Goal: Information Seeking & Learning: Learn about a topic

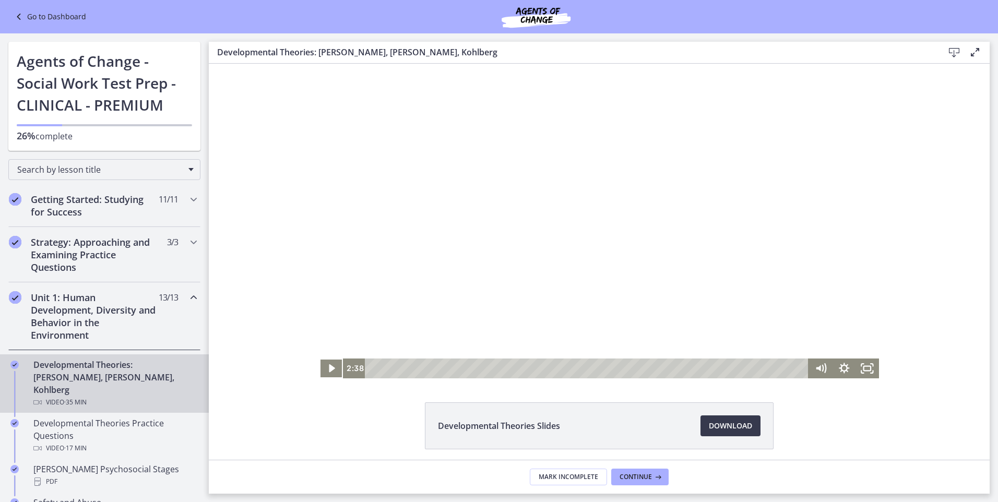
scroll to position [317, 0]
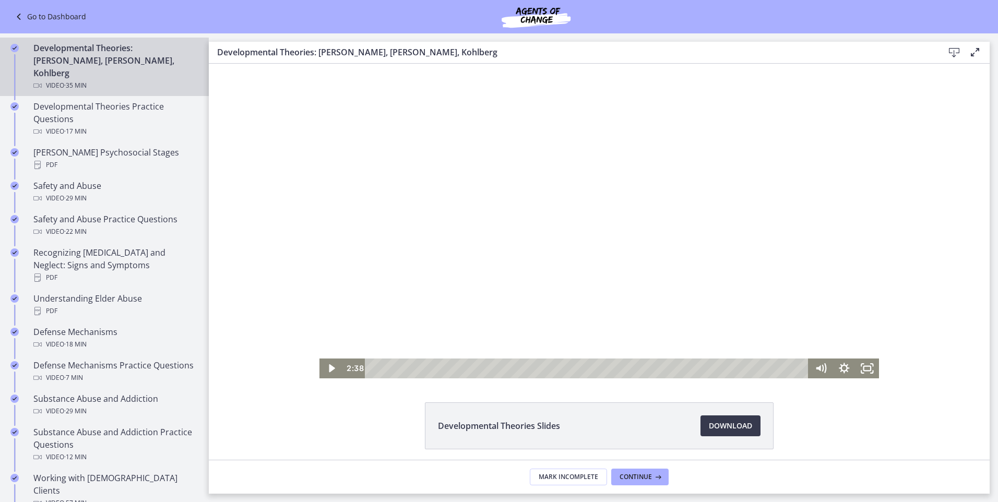
drag, startPoint x: 295, startPoint y: 84, endPoint x: 289, endPoint y: 85, distance: 5.8
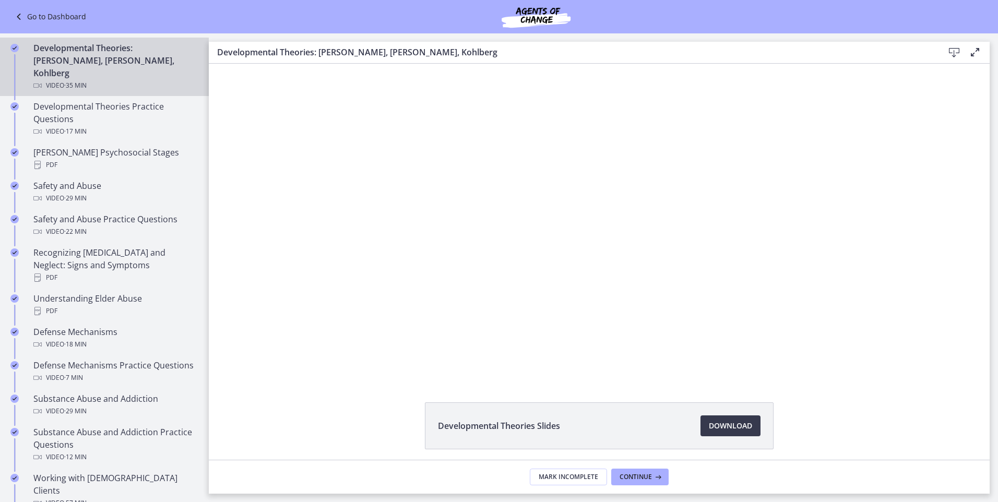
drag, startPoint x: 289, startPoint y: 85, endPoint x: 244, endPoint y: 257, distance: 178.1
click at [244, 257] on div "Click for sound @keyframes VOLUME_SMALL_WAVE_FLASH { 0% { opacity: 0; } 33% { o…" at bounding box center [599, 221] width 781 height 315
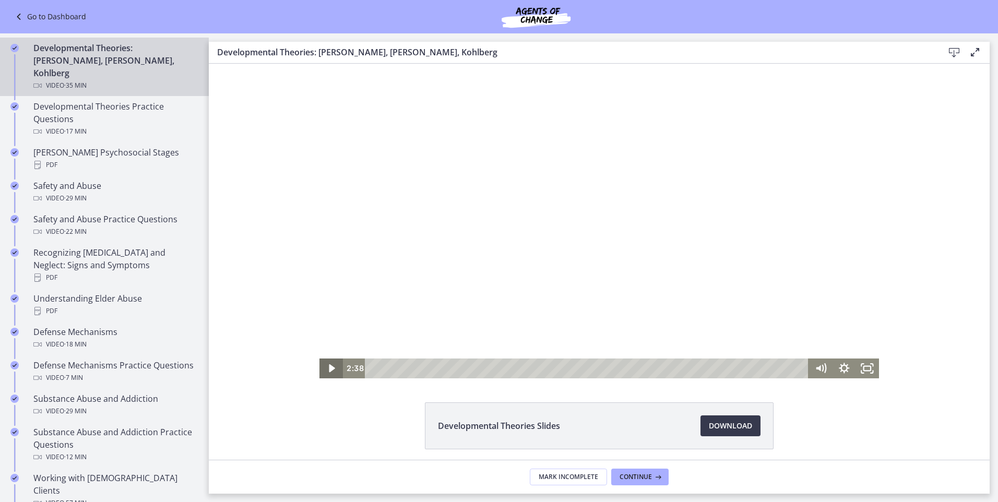
click at [329, 368] on icon "Play Video" at bounding box center [332, 368] width 6 height 8
click at [374, 369] on div "0:00" at bounding box center [589, 369] width 430 height 20
click at [328, 363] on icon "Pause" at bounding box center [331, 369] width 23 height 20
click at [328, 363] on icon "Play Video" at bounding box center [332, 369] width 23 height 20
click at [328, 363] on icon "Pause" at bounding box center [331, 369] width 23 height 20
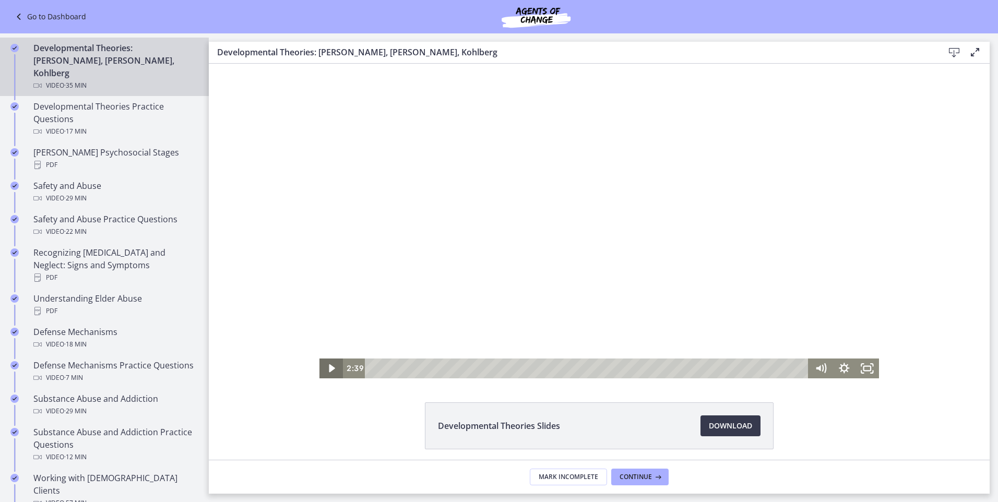
click at [328, 363] on icon "Play Video" at bounding box center [332, 369] width 23 height 20
click at [374, 369] on div "0:00" at bounding box center [589, 369] width 430 height 20
click at [376, 368] on div "0:31" at bounding box center [589, 369] width 430 height 20
click at [383, 367] on div "1:02" at bounding box center [589, 369] width 430 height 20
click at [384, 367] on div "Playbar" at bounding box center [387, 369] width 7 height 7
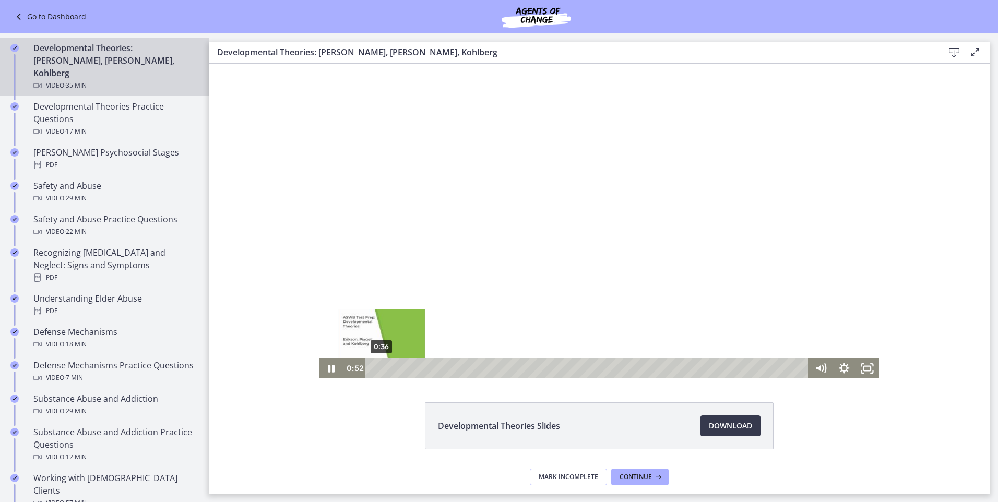
click at [381, 367] on div "Playbar" at bounding box center [384, 369] width 7 height 7
click at [328, 366] on icon "Pause" at bounding box center [331, 369] width 6 height 8
click at [320, 359] on button "Play Video" at bounding box center [331, 369] width 23 height 20
click at [320, 359] on button "Pause" at bounding box center [331, 369] width 23 height 20
click at [320, 359] on button "Play Video" at bounding box center [331, 369] width 23 height 20
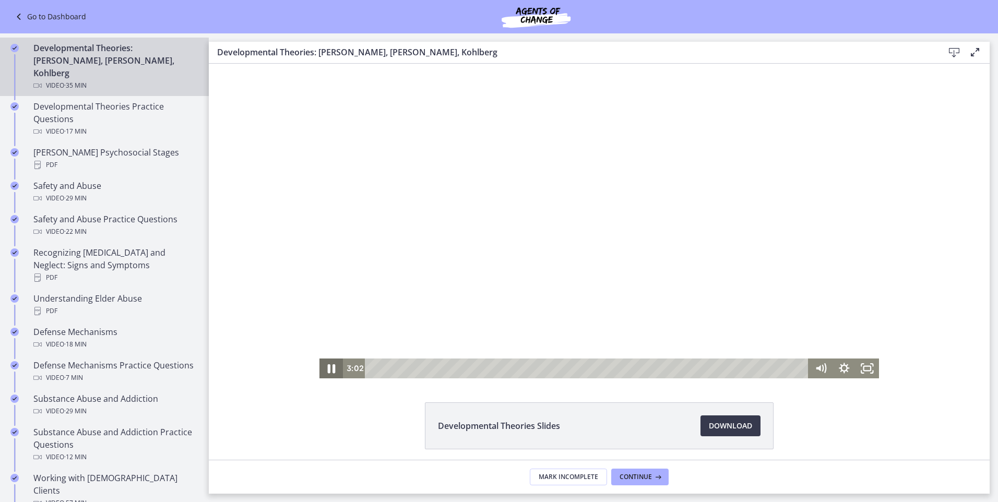
click at [327, 366] on icon "Pause" at bounding box center [331, 369] width 28 height 24
click at [325, 365] on icon "Play Video" at bounding box center [332, 369] width 23 height 20
click at [246, 69] on div "Click for sound @keyframes VOLUME_SMALL_WAVE_FLASH { 0% { opacity: 0; } 33% { o…" at bounding box center [599, 221] width 781 height 315
click at [328, 370] on icon "Pause" at bounding box center [331, 369] width 6 height 8
click at [329, 369] on icon "Play Video" at bounding box center [332, 369] width 7 height 10
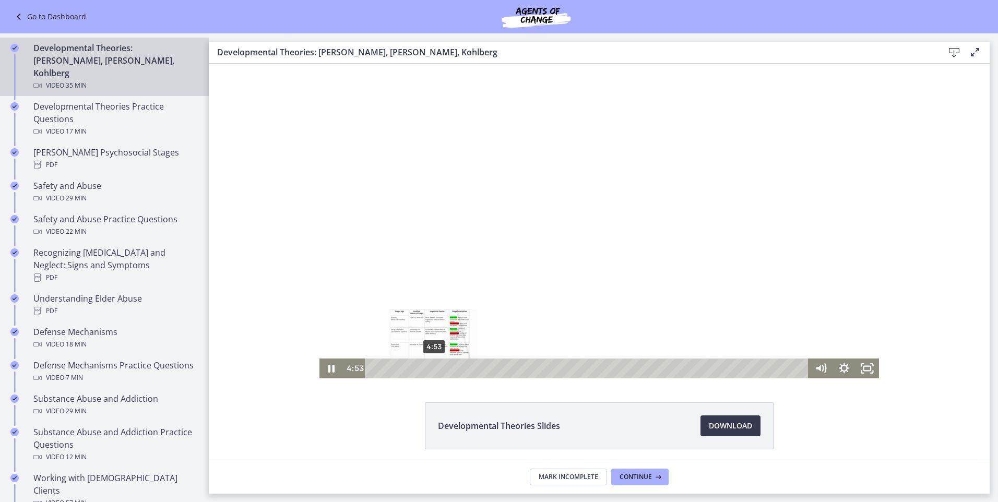
click at [430, 370] on div "4:53" at bounding box center [589, 369] width 430 height 20
click at [464, 367] on div "7:35" at bounding box center [589, 369] width 430 height 20
click at [467, 367] on div "7:50" at bounding box center [589, 369] width 430 height 20
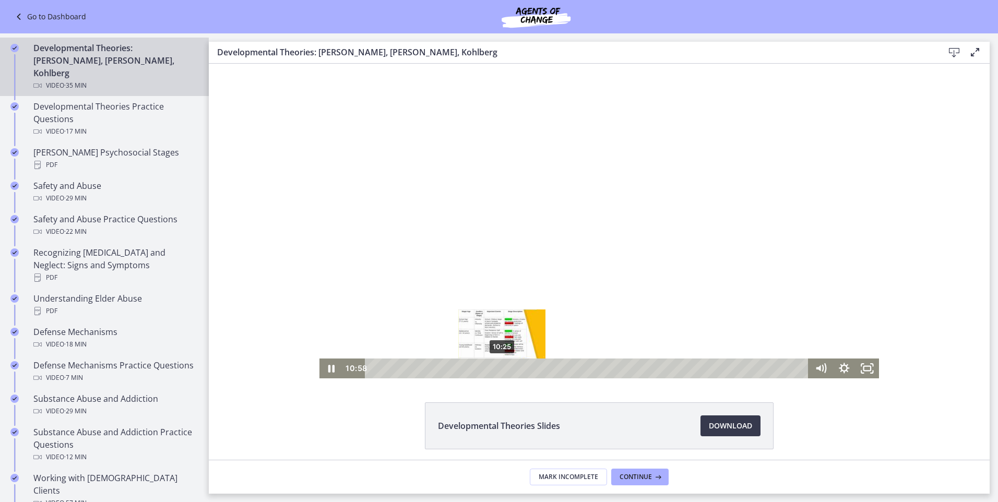
click at [499, 366] on div "10:25" at bounding box center [589, 369] width 430 height 20
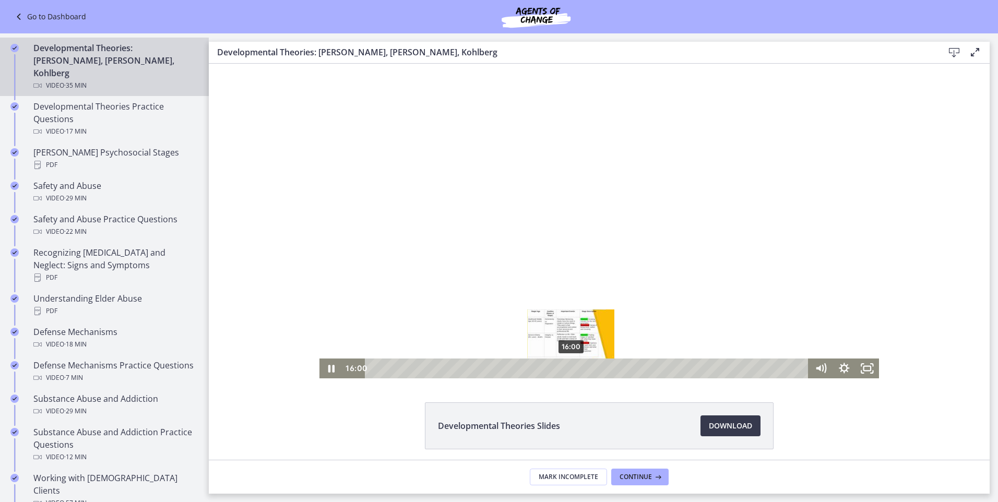
click at [568, 368] on div "16:00" at bounding box center [589, 369] width 430 height 20
click at [322, 370] on icon "Pause" at bounding box center [331, 369] width 23 height 20
click at [329, 362] on icon "Play Video" at bounding box center [333, 369] width 28 height 24
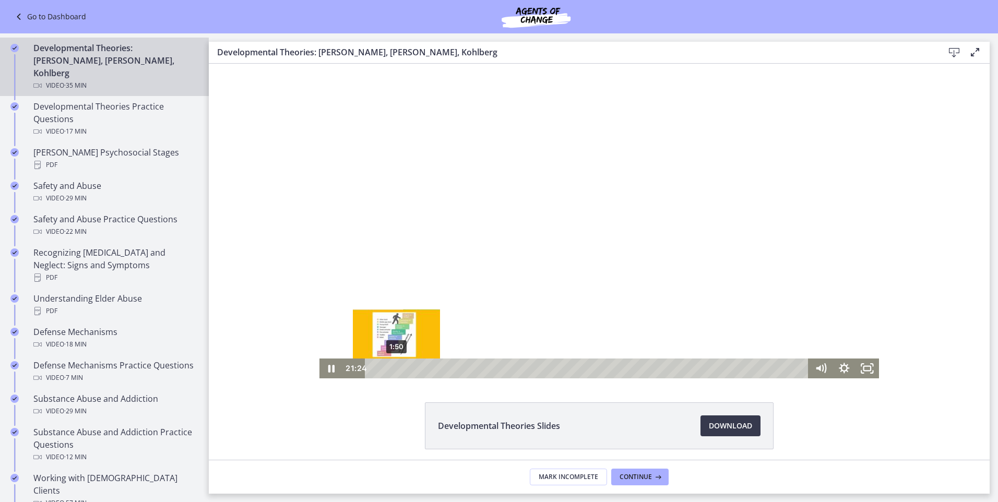
click at [393, 369] on div "1:50" at bounding box center [589, 369] width 430 height 20
click at [327, 371] on icon "Pause" at bounding box center [331, 369] width 28 height 24
click at [320, 359] on button "Play Video" at bounding box center [331, 369] width 23 height 20
click at [320, 359] on button "Pause" at bounding box center [331, 369] width 23 height 20
click at [329, 371] on icon "Play Video" at bounding box center [332, 369] width 7 height 10
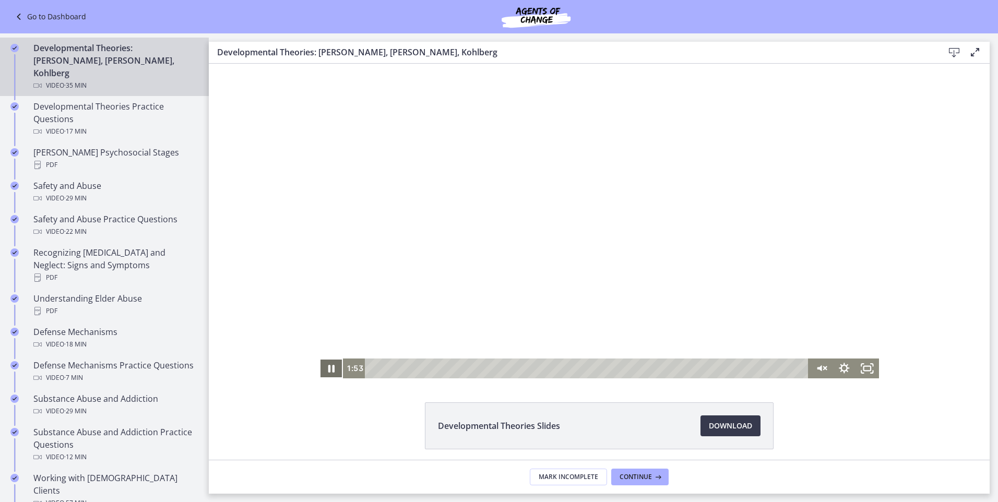
scroll to position [0, 0]
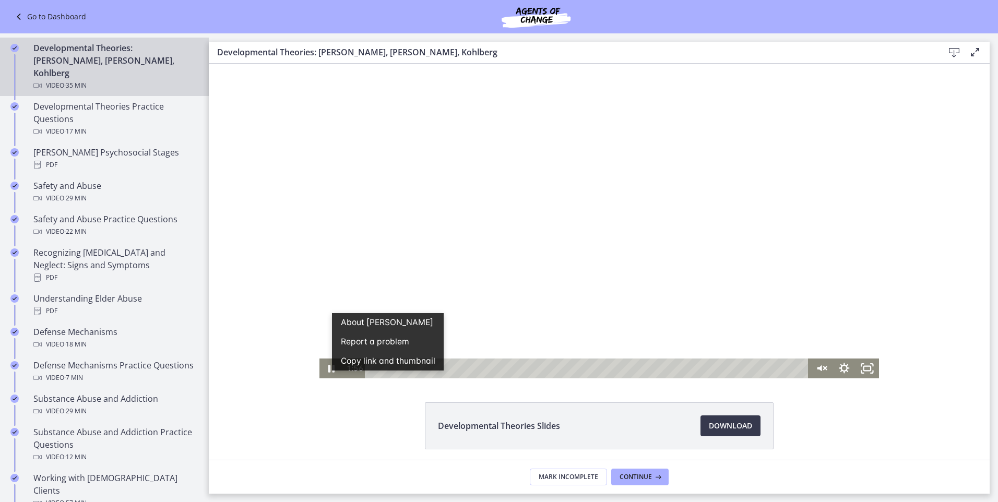
click at [502, 335] on div at bounding box center [600, 221] width 560 height 315
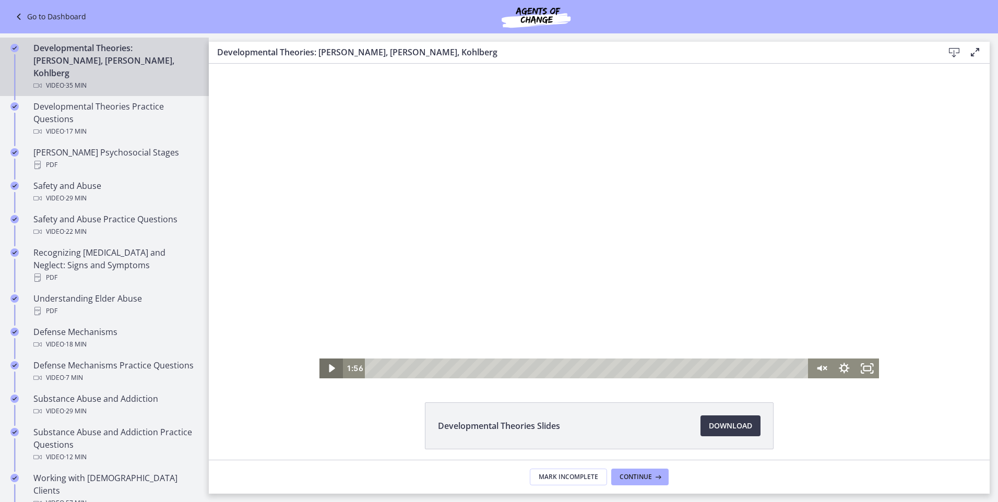
click at [329, 369] on icon "Play Video" at bounding box center [332, 368] width 6 height 8
click at [324, 369] on icon "Pause" at bounding box center [331, 369] width 23 height 20
click at [819, 366] on icon "Unmute" at bounding box center [820, 369] width 23 height 20
click at [329, 366] on icon "Play Video" at bounding box center [332, 369] width 23 height 20
click at [395, 366] on div "2:03" at bounding box center [589, 369] width 430 height 20
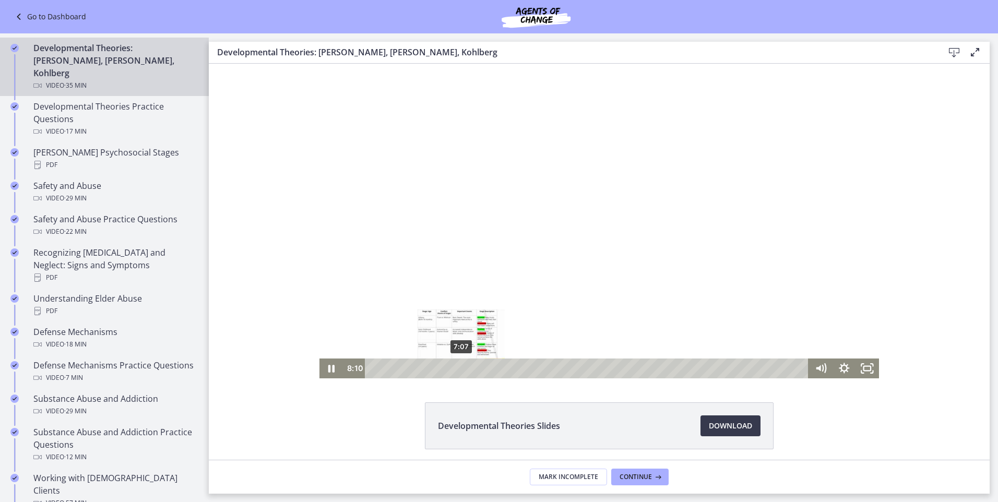
click at [458, 366] on div "7:07" at bounding box center [589, 369] width 430 height 20
click at [328, 367] on icon "Pause" at bounding box center [332, 368] width 8 height 9
click at [329, 367] on icon "Play Video" at bounding box center [332, 368] width 6 height 8
click at [482, 368] on div "9:04" at bounding box center [589, 369] width 430 height 20
click at [474, 371] on div "8:23" at bounding box center [589, 369] width 430 height 20
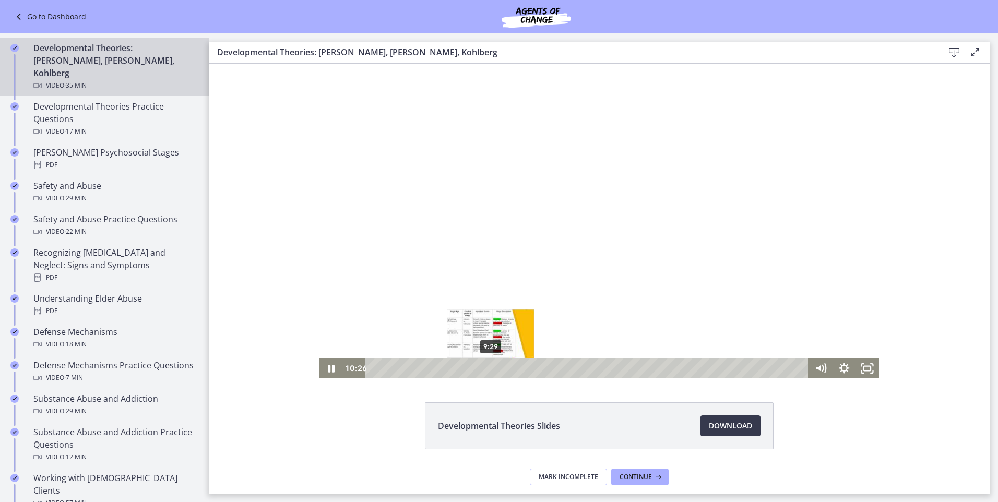
click at [487, 366] on div "9:29" at bounding box center [589, 369] width 430 height 20
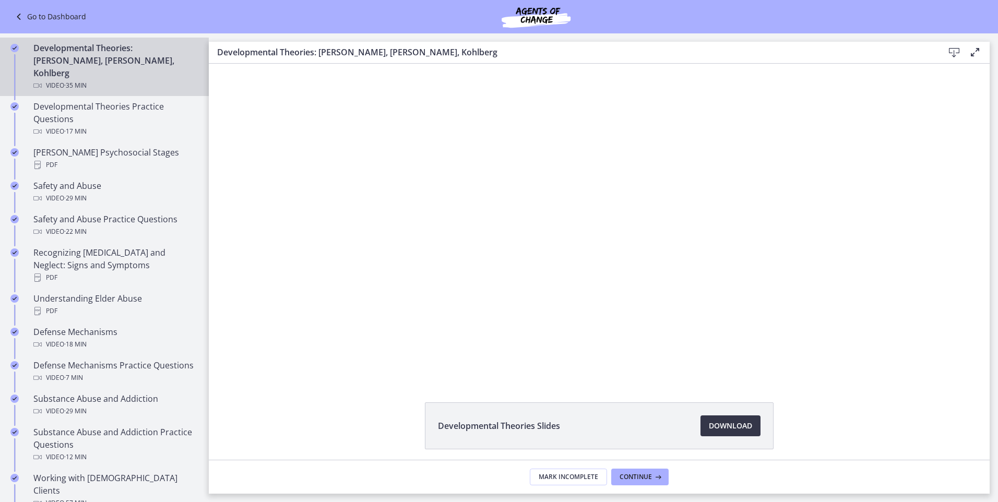
click at [709, 420] on span "Download Opens in a new window" at bounding box center [730, 426] width 43 height 13
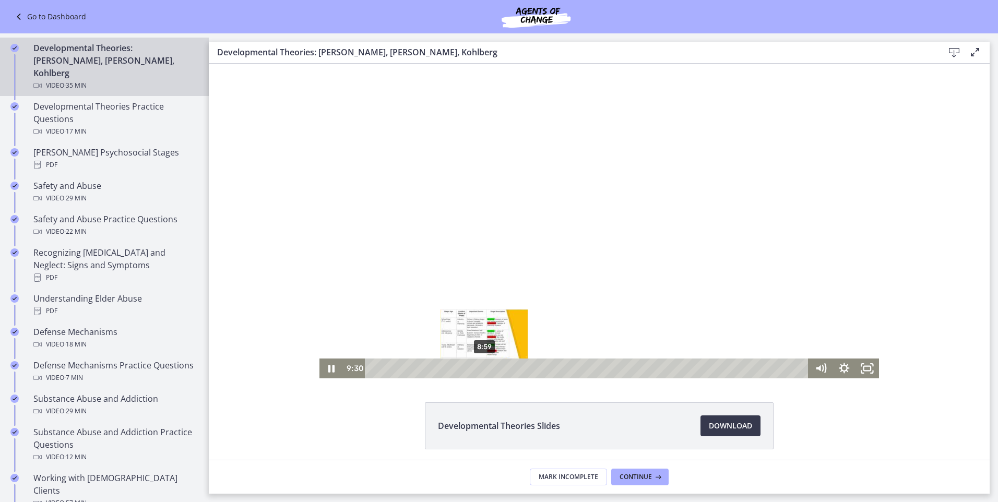
click at [481, 367] on div "8:59" at bounding box center [589, 369] width 430 height 20
click at [499, 369] on div "10:25" at bounding box center [589, 369] width 430 height 20
click at [327, 365] on icon "Pause" at bounding box center [331, 369] width 28 height 24
click at [329, 365] on icon "Play Video" at bounding box center [332, 368] width 6 height 8
click at [489, 370] on div "9:37" at bounding box center [589, 369] width 430 height 20
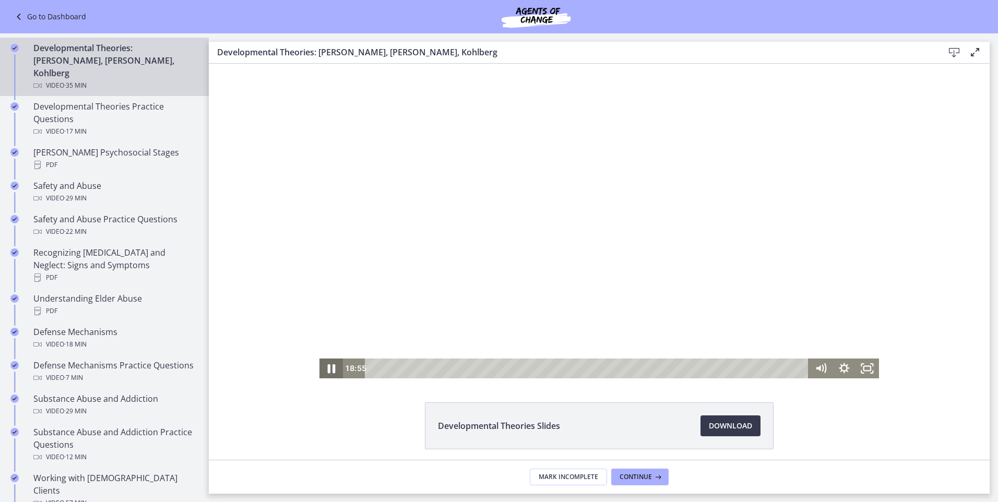
click at [327, 369] on icon "Pause" at bounding box center [331, 369] width 28 height 24
click at [320, 359] on button "Play Video" at bounding box center [331, 369] width 23 height 20
click at [324, 368] on icon "Play Video" at bounding box center [332, 369] width 23 height 20
click at [324, 368] on icon "Pause" at bounding box center [331, 369] width 23 height 20
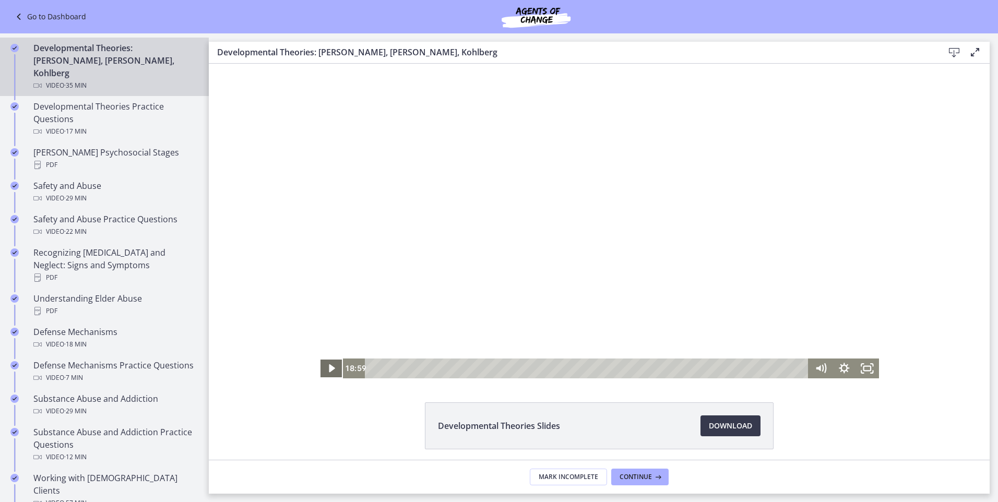
click at [324, 368] on icon "Play Video" at bounding box center [332, 369] width 23 height 20
click at [324, 368] on icon "Pause" at bounding box center [331, 369] width 28 height 24
click at [324, 368] on icon "Play Video" at bounding box center [333, 369] width 28 height 24
click at [330, 370] on icon "Pause" at bounding box center [332, 368] width 8 height 9
click at [330, 370] on icon "Play Video" at bounding box center [332, 368] width 6 height 8
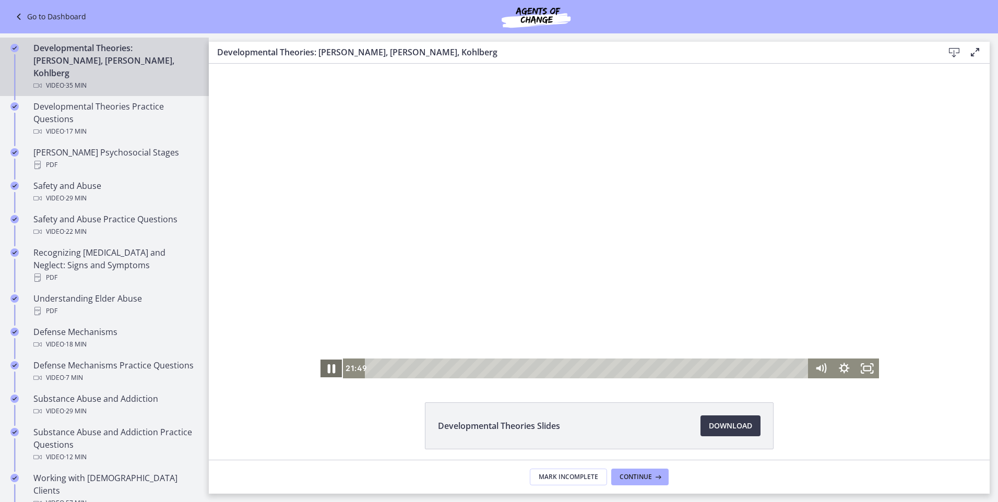
click at [328, 367] on icon "Pause" at bounding box center [332, 368] width 8 height 9
click at [329, 369] on icon "Play Video" at bounding box center [332, 369] width 7 height 10
click at [333, 367] on icon "Pause" at bounding box center [331, 369] width 28 height 24
click at [320, 359] on button "Play Video" at bounding box center [331, 369] width 23 height 20
click at [320, 359] on button "Pause" at bounding box center [331, 369] width 23 height 20
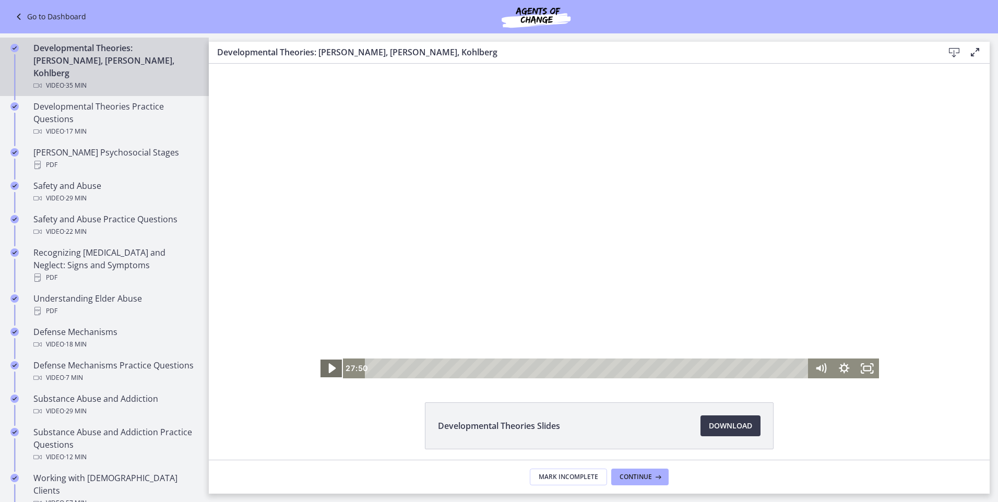
click at [333, 367] on icon "Play Video" at bounding box center [333, 369] width 28 height 24
click at [635, 368] on div "21:28" at bounding box center [589, 369] width 430 height 20
click at [746, 368] on div "30:26" at bounding box center [589, 369] width 430 height 20
click at [354, 185] on div at bounding box center [600, 221] width 560 height 315
click at [549, 215] on div at bounding box center [600, 221] width 560 height 315
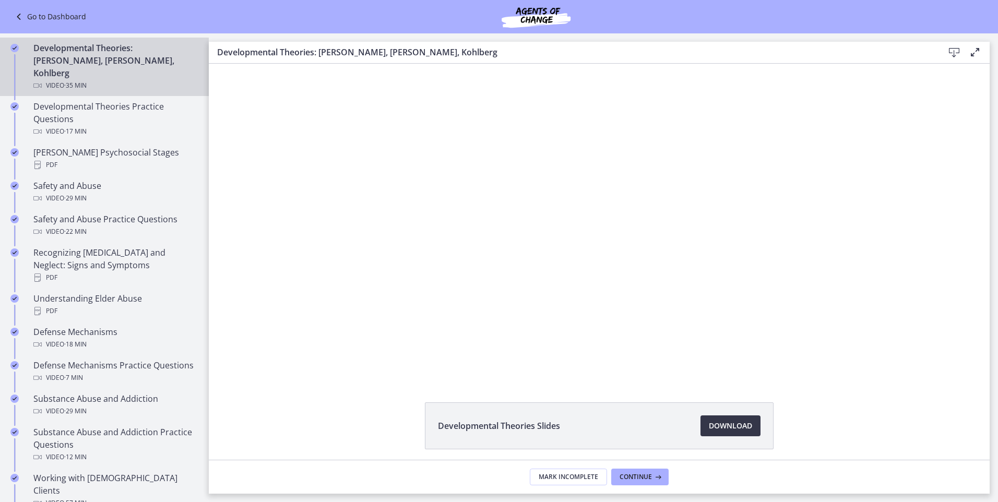
click at [729, 425] on span "Download Opens in a new window" at bounding box center [730, 426] width 43 height 13
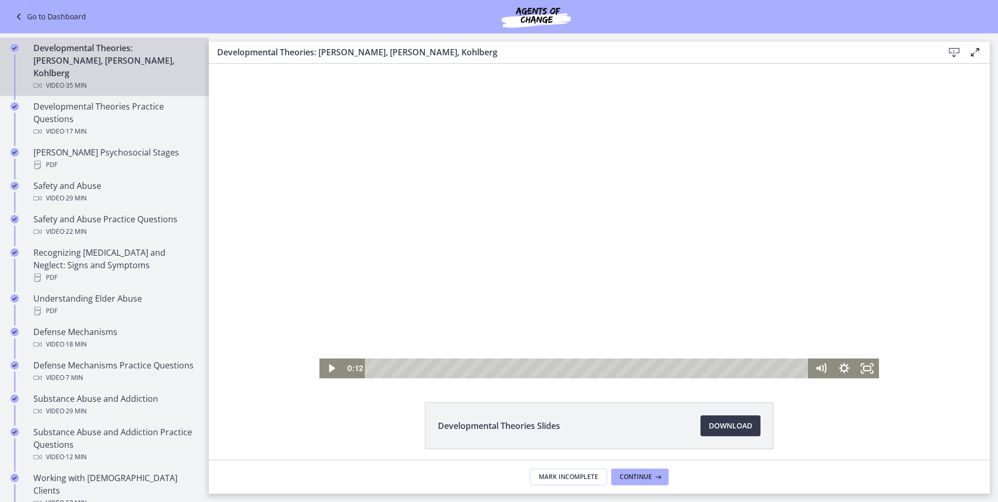
click at [452, 109] on div at bounding box center [600, 221] width 560 height 315
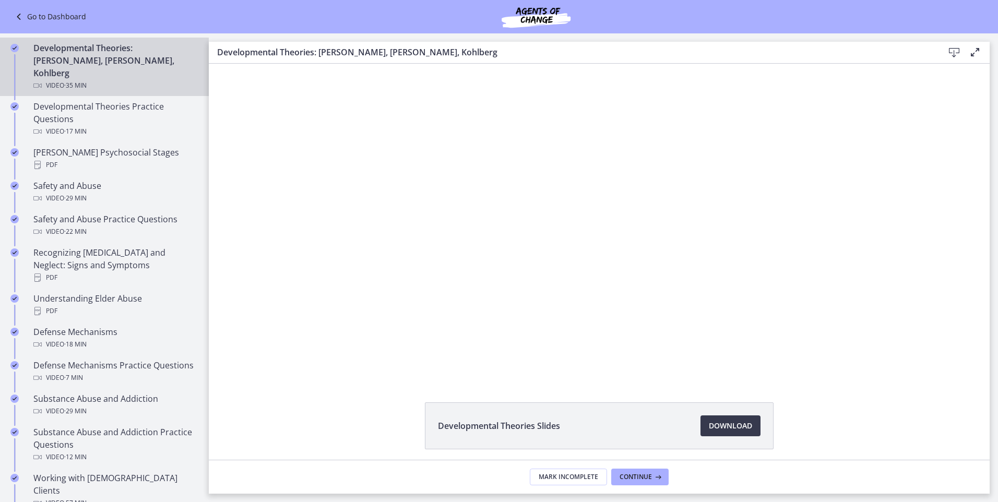
scroll to position [40, 0]
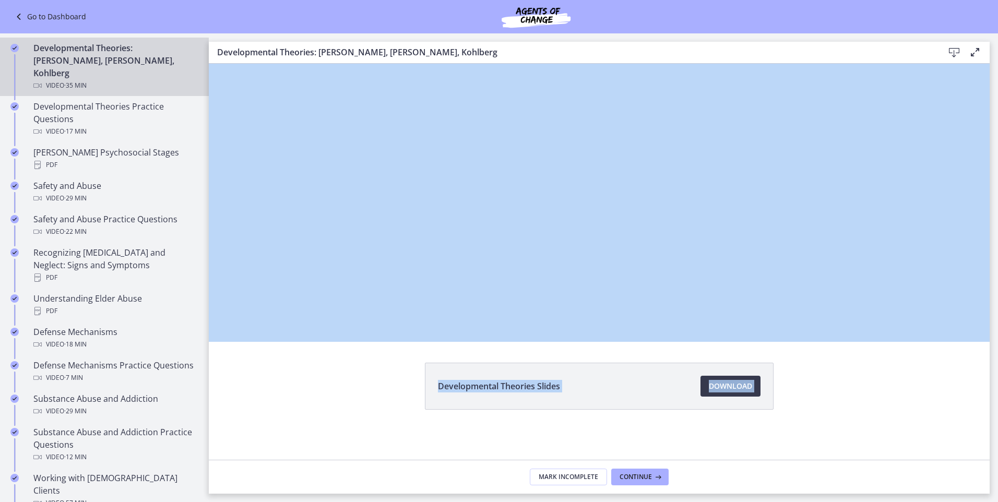
drag, startPoint x: 992, startPoint y: 330, endPoint x: 695, endPoint y: 351, distance: 297.9
click at [695, 351] on main "Developmental Theories: Erikson, Piaget, Kohlberg Download Enable fullscreen De…" at bounding box center [604, 267] width 790 height 469
click at [312, 419] on div "Developmental Theories Slides Download Opens in a new window" at bounding box center [599, 411] width 781 height 97
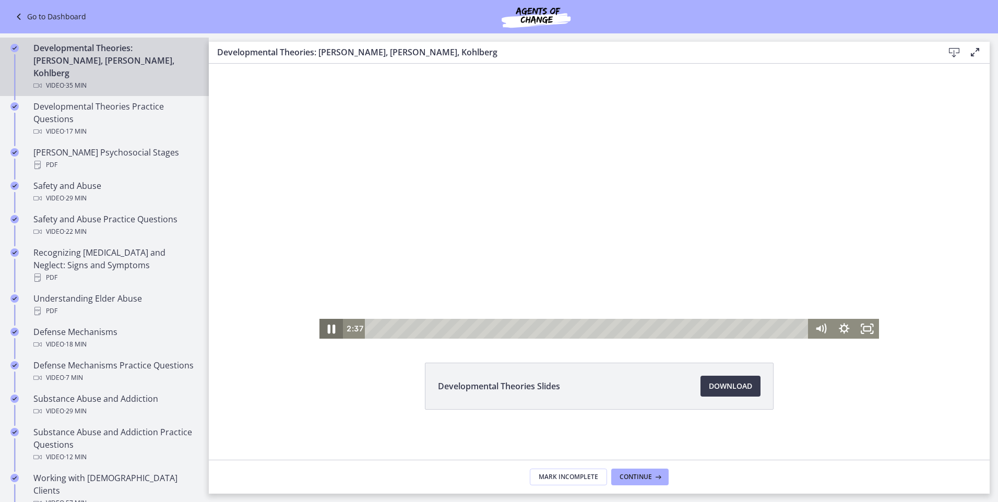
click at [329, 328] on icon "Pause" at bounding box center [332, 329] width 8 height 9
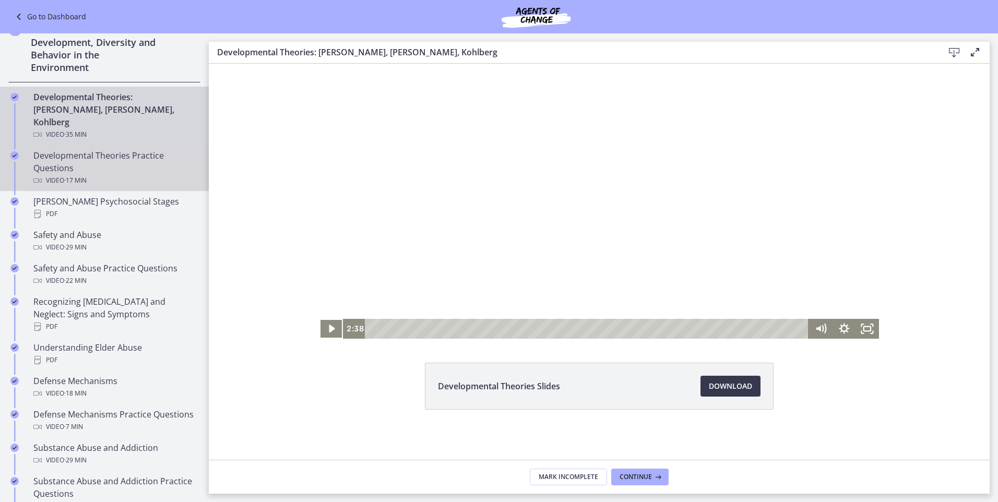
scroll to position [276, 0]
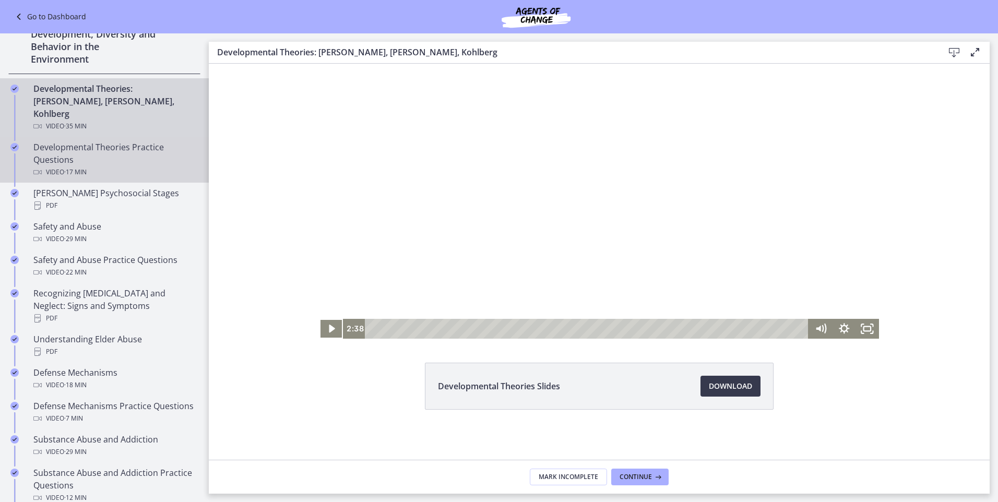
click at [122, 143] on div "Developmental Theories Practice Questions Video · 17 min" at bounding box center [114, 160] width 163 height 38
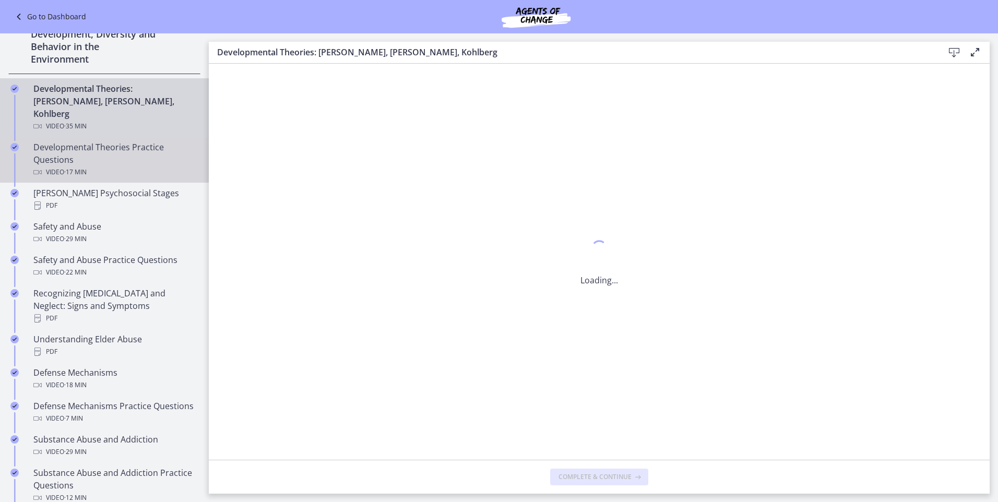
scroll to position [0, 0]
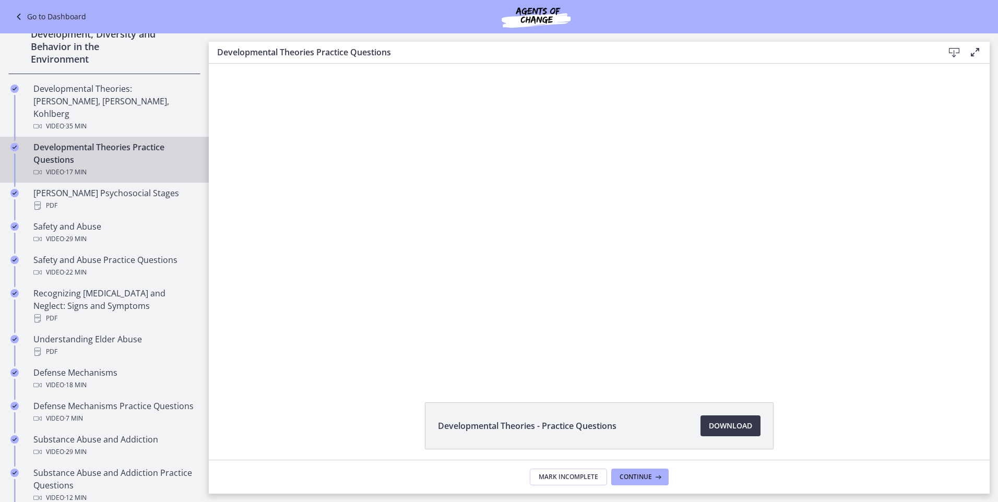
click at [496, 324] on div "Click for sound @keyframes VOLUME_SMALL_WAVE_FLASH { 0% { opacity: 0; } 33% { o…" at bounding box center [600, 221] width 554 height 315
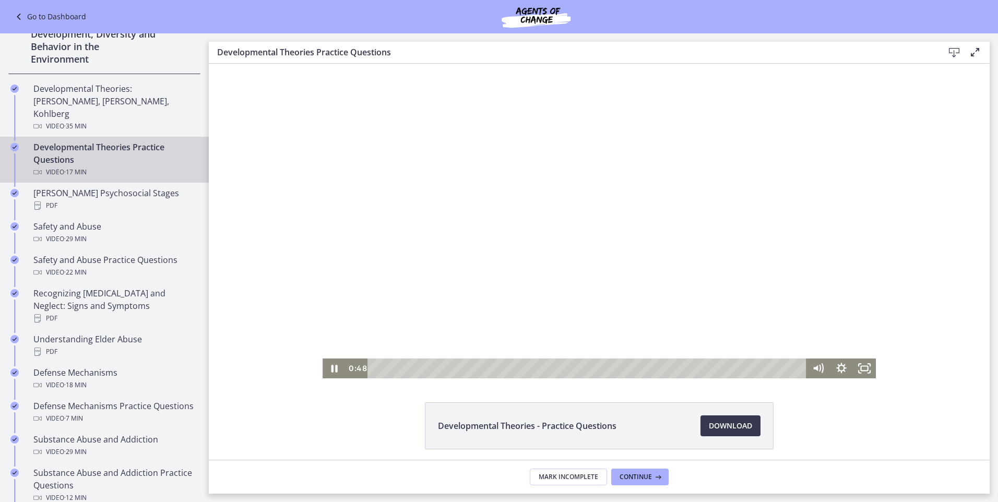
click at [358, 312] on div at bounding box center [600, 221] width 554 height 315
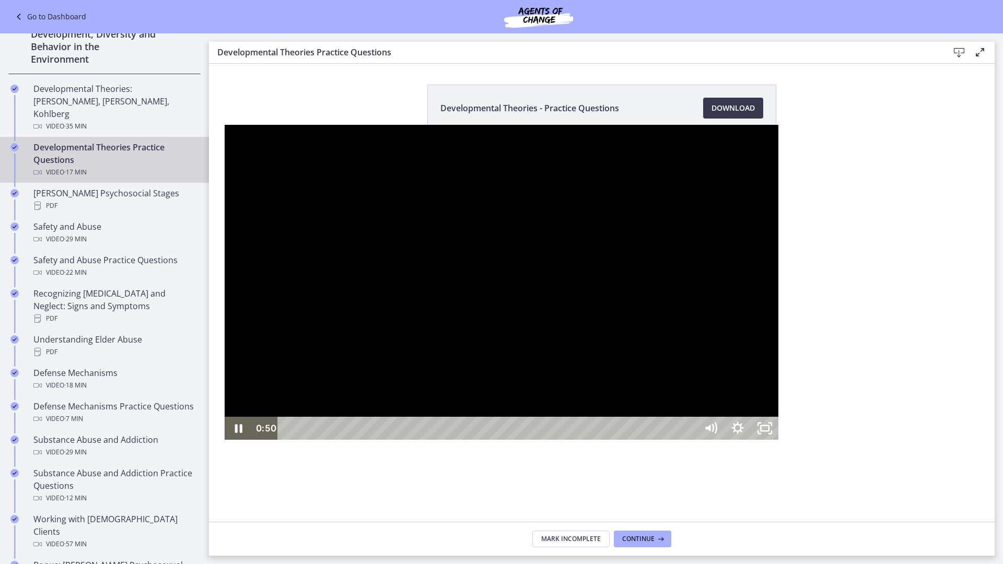
click at [499, 344] on div at bounding box center [502, 282] width 554 height 315
click at [312, 280] on div at bounding box center [502, 282] width 554 height 315
click at [225, 367] on div at bounding box center [502, 282] width 554 height 315
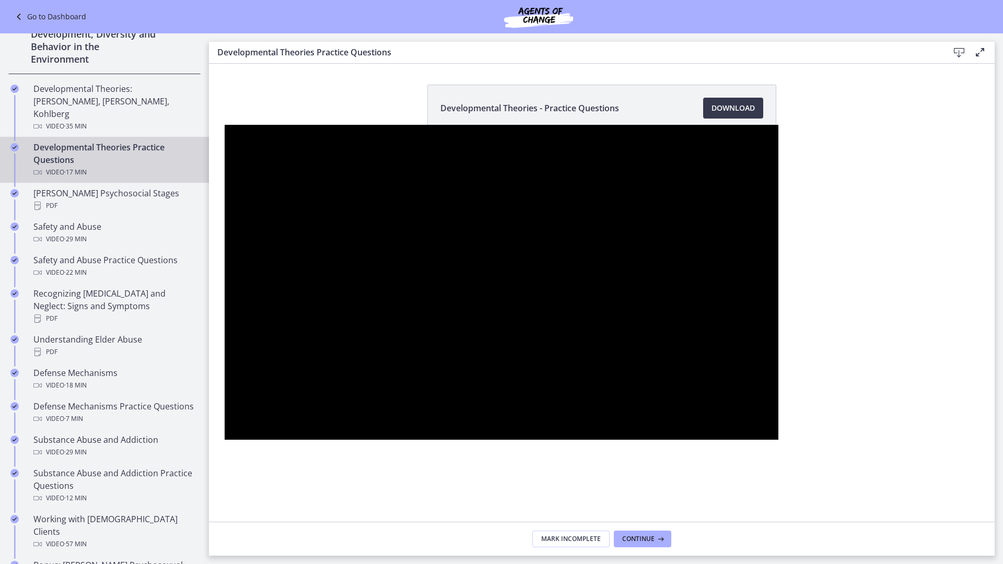
click at [427, 425] on div at bounding box center [502, 282] width 554 height 315
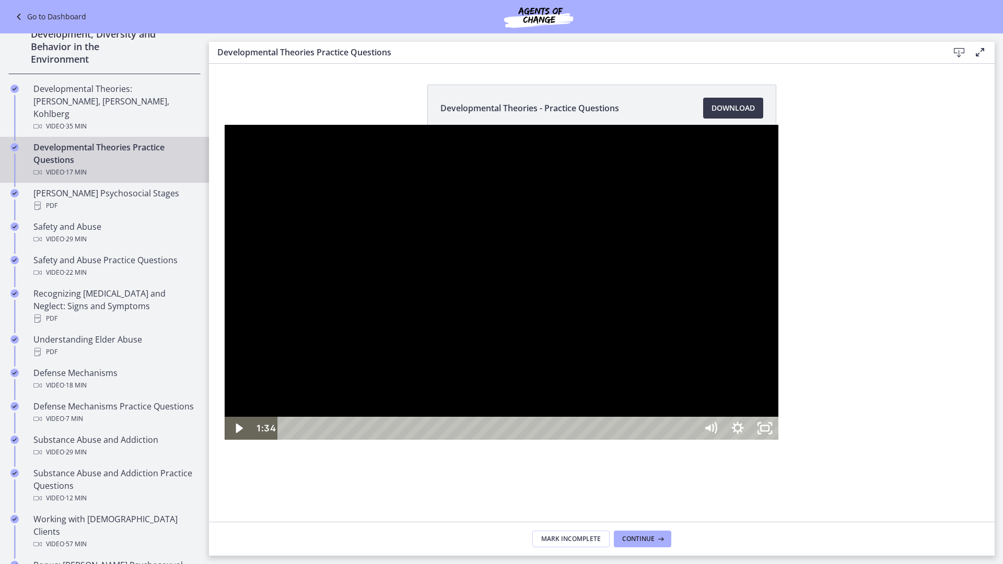
click at [427, 425] on div at bounding box center [502, 282] width 554 height 315
click at [407, 323] on div at bounding box center [502, 282] width 554 height 315
drag, startPoint x: 651, startPoint y: 77, endPoint x: 672, endPoint y: 84, distance: 22.0
click at [651, 125] on div at bounding box center [502, 282] width 554 height 315
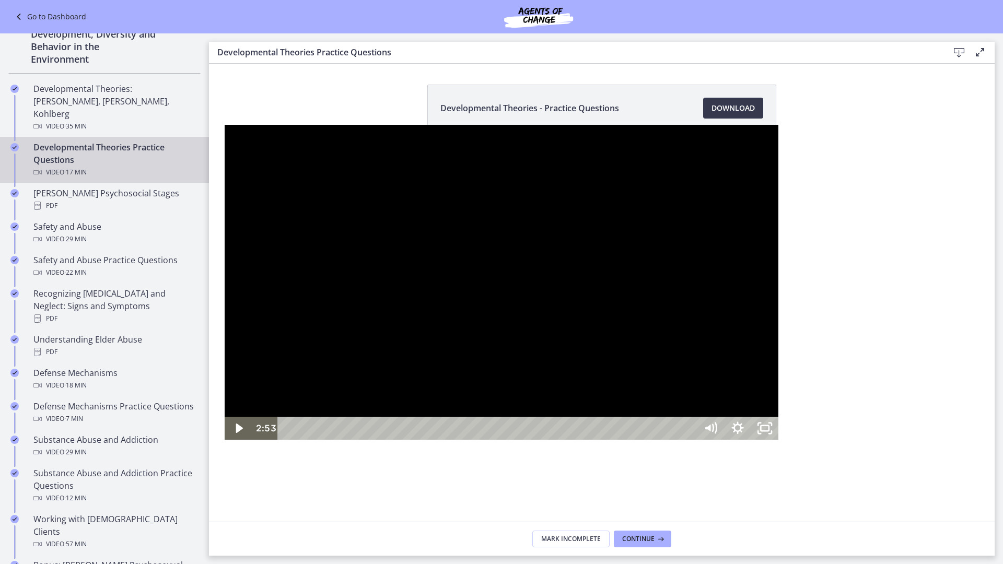
click at [669, 440] on div at bounding box center [502, 282] width 554 height 315
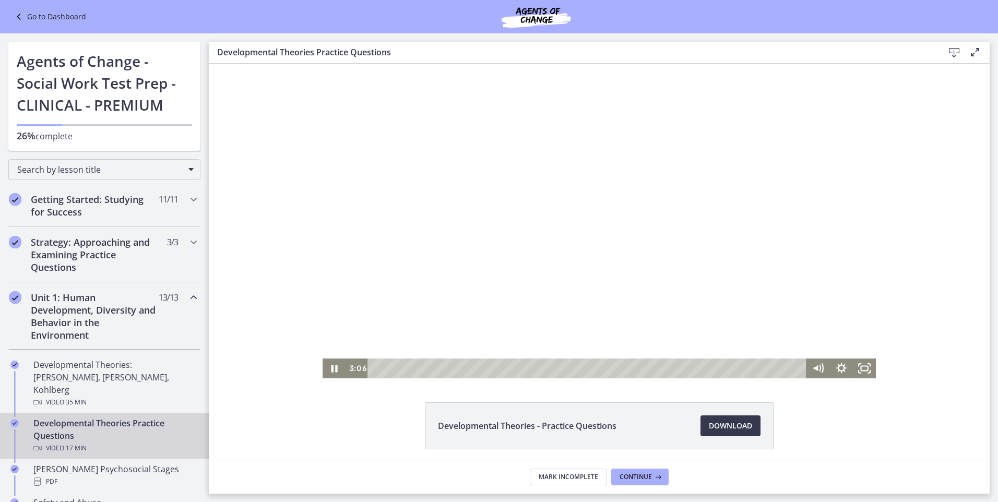
scroll to position [276, 0]
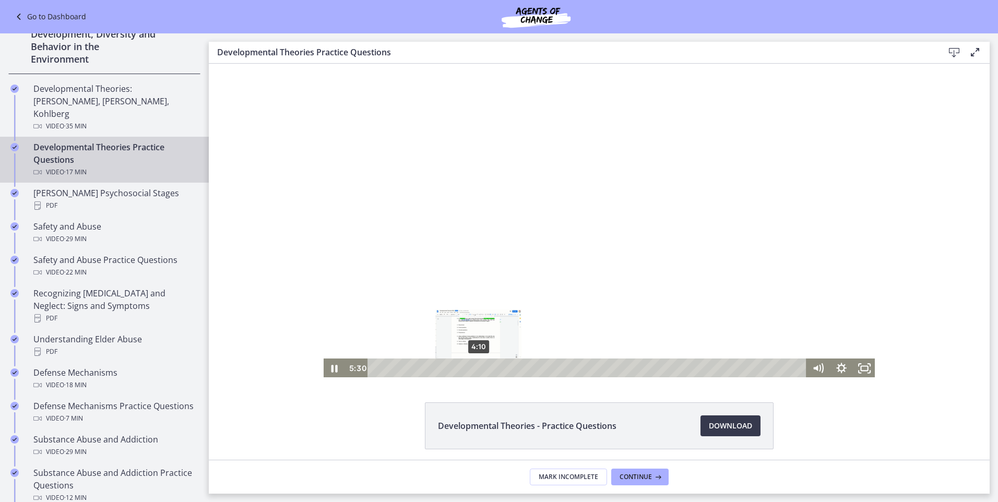
click at [475, 369] on div "4:10" at bounding box center [588, 369] width 425 height 20
click at [452, 371] on div "3:13" at bounding box center [588, 369] width 425 height 20
click at [863, 367] on rect "Fullscreen" at bounding box center [864, 369] width 7 height 5
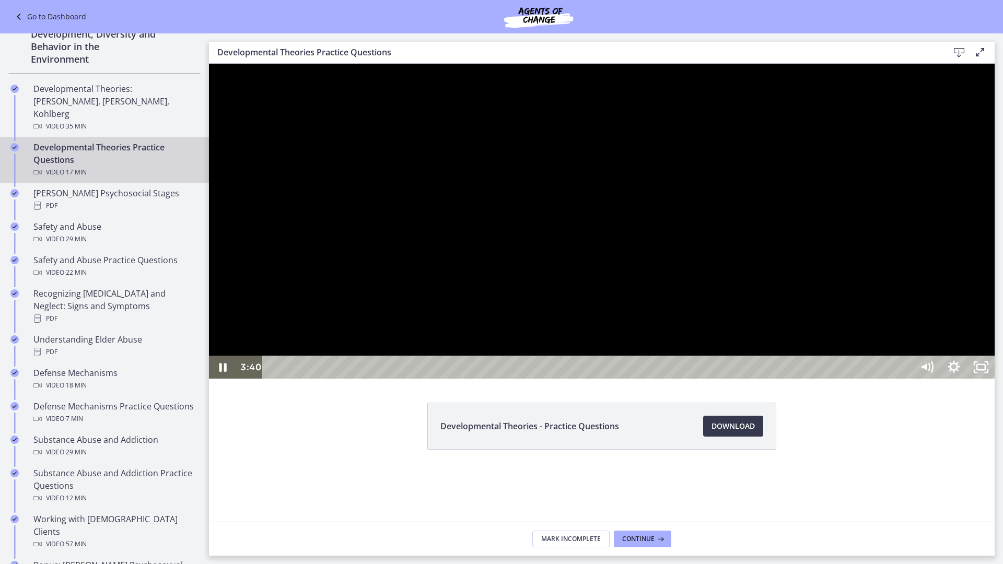
click at [651, 379] on div at bounding box center [601, 221] width 785 height 315
click at [606, 379] on div at bounding box center [601, 221] width 785 height 315
click at [809, 326] on div at bounding box center [601, 221] width 785 height 315
click at [684, 359] on div at bounding box center [601, 221] width 785 height 315
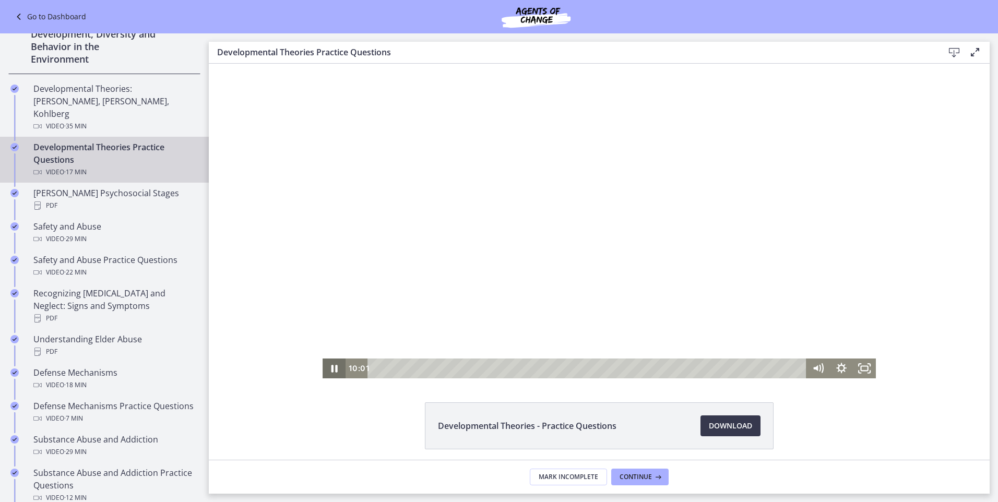
click at [333, 363] on icon "Pause" at bounding box center [334, 369] width 23 height 20
click at [333, 363] on icon "Play Video" at bounding box center [335, 369] width 23 height 20
click at [650, 290] on div at bounding box center [600, 221] width 554 height 315
click at [325, 367] on icon "Play Video" at bounding box center [335, 369] width 23 height 20
click at [329, 362] on icon "Pause" at bounding box center [334, 369] width 23 height 20
